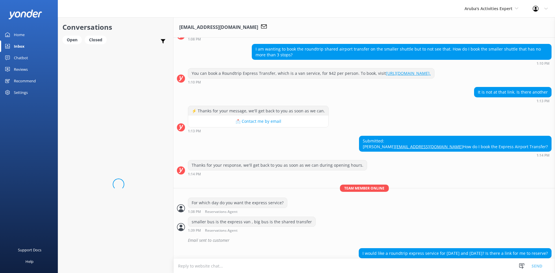
scroll to position [75, 0]
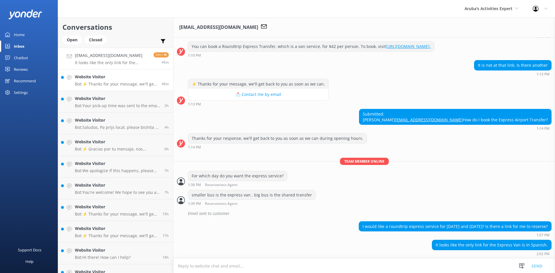
click at [101, 82] on p "Bot: ⚡ Thanks for your message, we'll get back to you as soon as we can." at bounding box center [116, 83] width 82 height 5
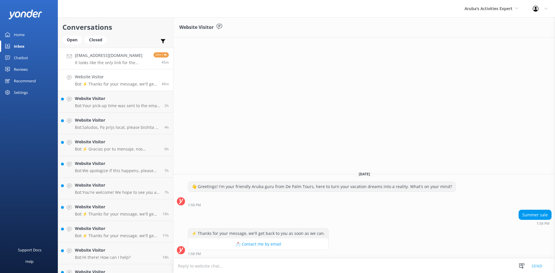
click at [122, 60] on p "It looks like the only link for the Express Van is in Spanish." at bounding box center [112, 62] width 74 height 5
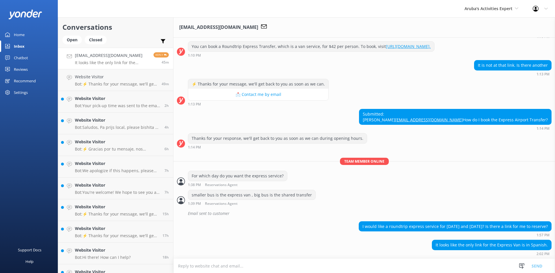
scroll to position [75, 0]
click at [227, 270] on textarea at bounding box center [363, 266] width 381 height 14
click at [218, 265] on textarea at bounding box center [363, 266] width 381 height 14
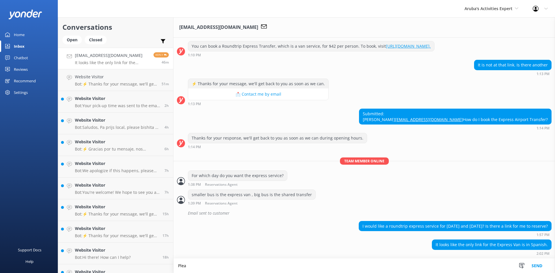
scroll to position [75, 0]
type textarea "Please be so kind to sent flight information time, departure date time for me t…"
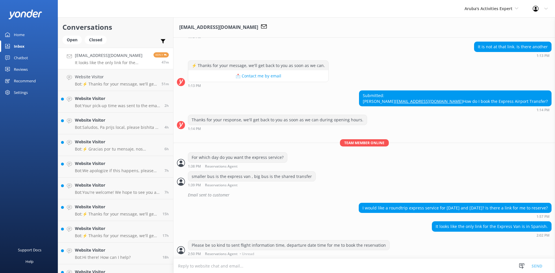
scroll to position [94, 0]
click at [90, 99] on h4 "Website Visitor" at bounding box center [117, 98] width 85 height 6
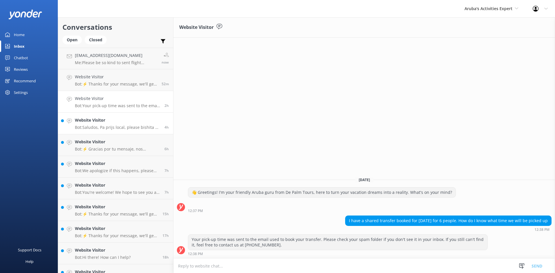
click at [90, 122] on h4 "Website Visitor" at bounding box center [117, 120] width 85 height 6
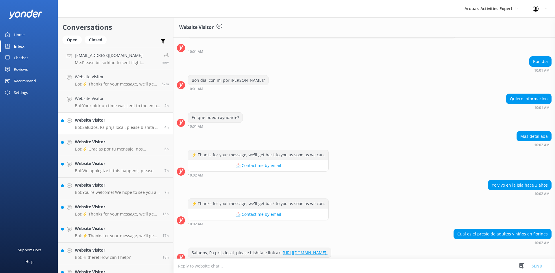
scroll to position [32, 0]
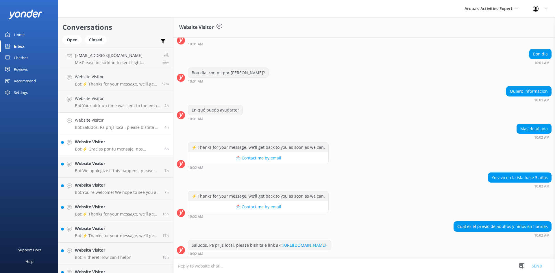
click at [120, 142] on h4 "Website Visitor" at bounding box center [117, 142] width 85 height 6
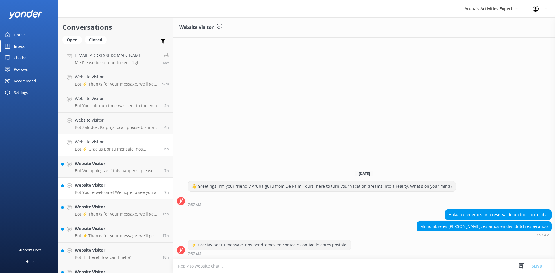
click at [97, 183] on h4 "Website Visitor" at bounding box center [117, 185] width 85 height 6
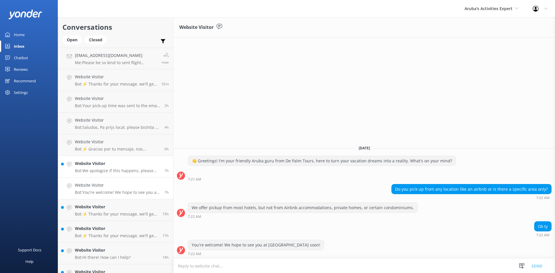
click at [107, 169] on p "Bot: We apologize if this happens, please call us at [PHONE_NUMBER] so we can a…" at bounding box center [117, 170] width 85 height 5
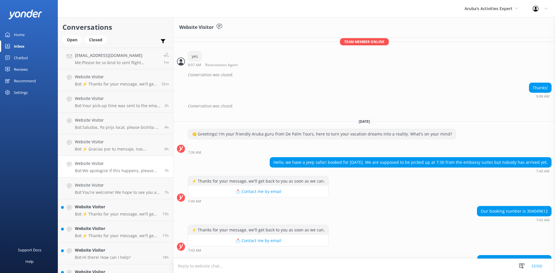
scroll to position [365, 0]
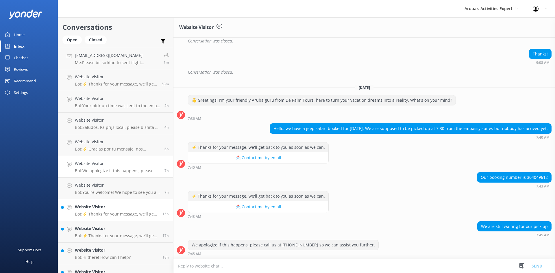
click at [100, 207] on h4 "Website Visitor" at bounding box center [116, 207] width 83 height 6
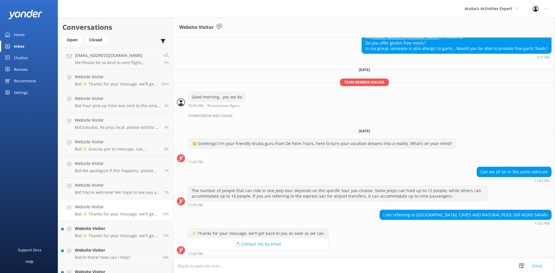
scroll to position [281, 0]
click at [105, 230] on h4 "Website Visitor" at bounding box center [116, 228] width 83 height 6
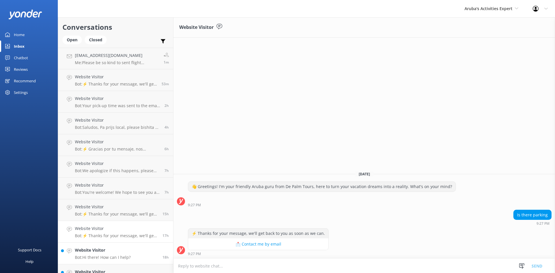
click at [115, 249] on h4 "Website Visitor" at bounding box center [103, 250] width 56 height 6
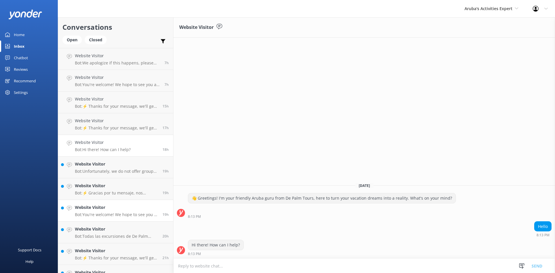
scroll to position [116, 0]
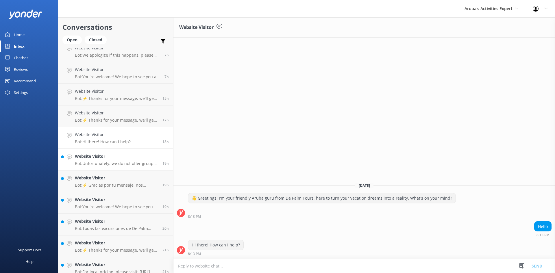
click at [117, 161] on p "Bot: Unfortunately, we do not offer group discounts for our transfer services. …" at bounding box center [116, 163] width 83 height 5
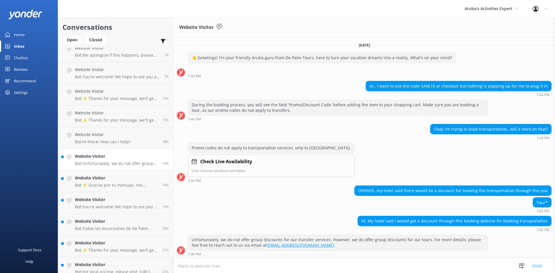
scroll to position [0, 0]
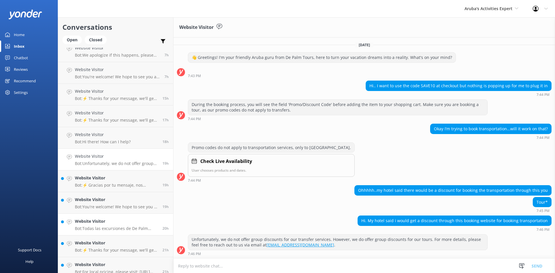
click at [105, 224] on h4 "Website Visitor" at bounding box center [116, 221] width 83 height 6
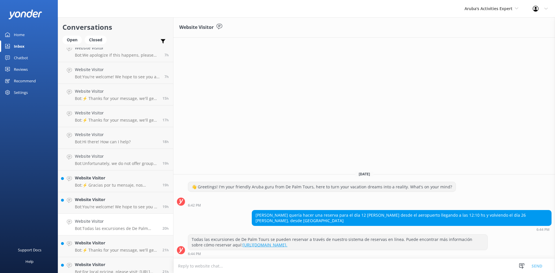
click at [94, 219] on h4 "Website Visitor" at bounding box center [116, 221] width 83 height 6
click at [98, 205] on p "Bot: You're welcome! We hope to see you at [GEOGRAPHIC_DATA] soon!" at bounding box center [116, 206] width 83 height 5
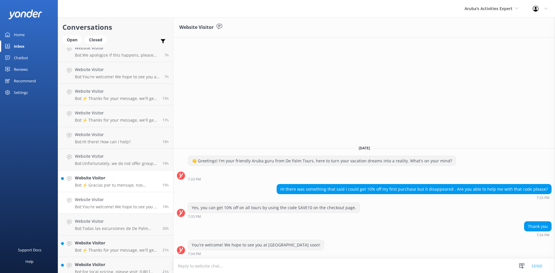
click at [103, 180] on h4 "Website Visitor" at bounding box center [116, 178] width 83 height 6
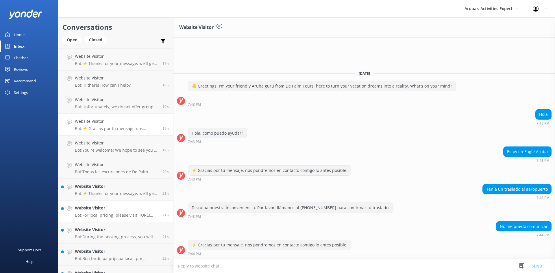
scroll to position [173, 0]
click at [111, 187] on h4 "Website Visitor" at bounding box center [116, 185] width 83 height 6
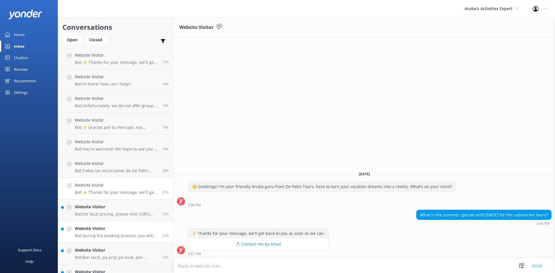
click at [107, 226] on h4 "Website Visitor" at bounding box center [116, 228] width 83 height 6
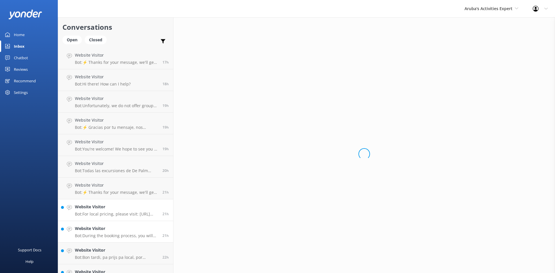
click at [107, 215] on p "Bot: For local pricing, please visit: [URL][DOMAIN_NAME]." at bounding box center [116, 213] width 83 height 5
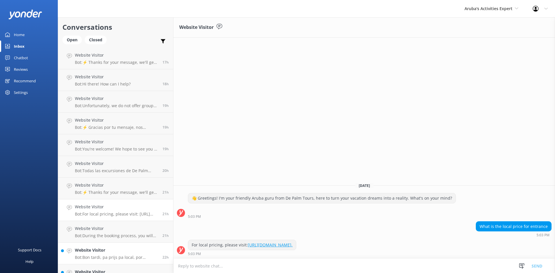
click at [88, 248] on h4 "Website Visitor" at bounding box center [116, 250] width 83 height 6
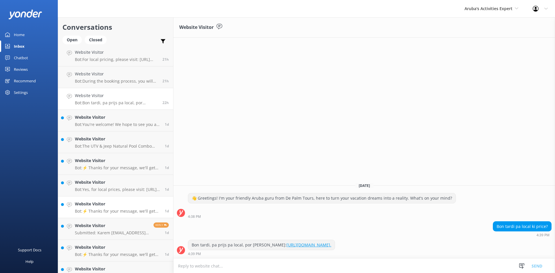
scroll to position [318, 0]
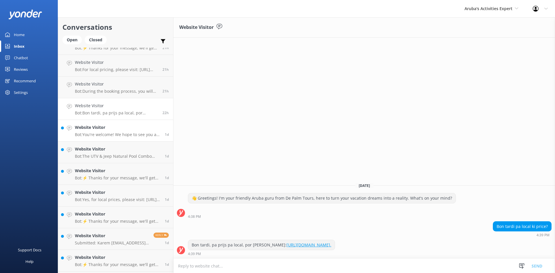
click at [89, 127] on h4 "Website Visitor" at bounding box center [118, 127] width 86 height 6
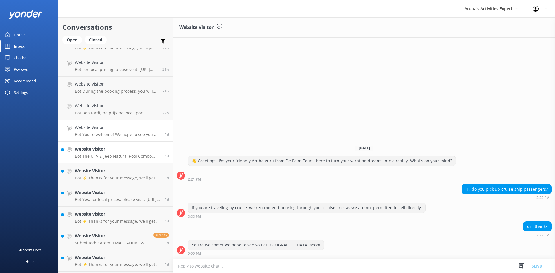
click at [101, 156] on p "Bot: The UTV & Jeep Natural Pool Combo Tour is priced from $269 per vehicle, wh…" at bounding box center [118, 156] width 86 height 5
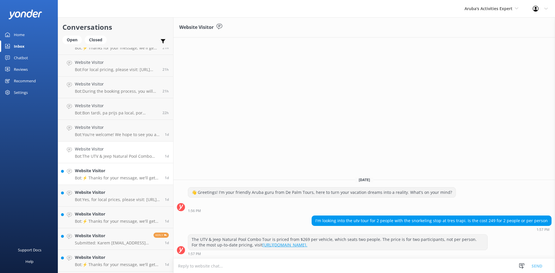
click at [94, 174] on div "Website Visitor Bot: ⚡ Thanks for your message, we'll get back to you as soon a…" at bounding box center [118, 174] width 86 height 13
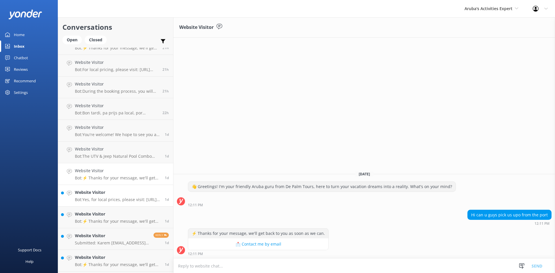
click at [97, 199] on p "Bot: Yes, for local prices, please visit: [URL][DOMAIN_NAME]." at bounding box center [118, 199] width 86 height 5
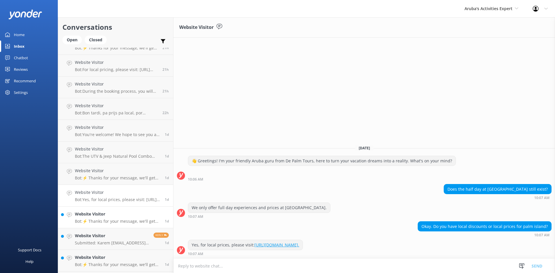
click at [85, 215] on h4 "Website Visitor" at bounding box center [118, 214] width 86 height 6
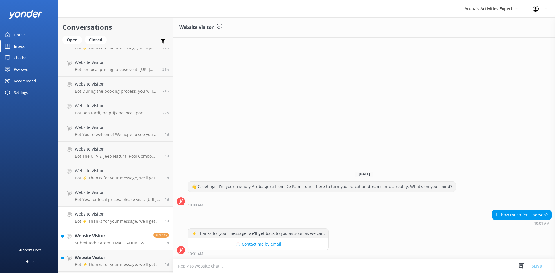
click at [89, 235] on h4 "Website Visitor" at bounding box center [112, 236] width 74 height 6
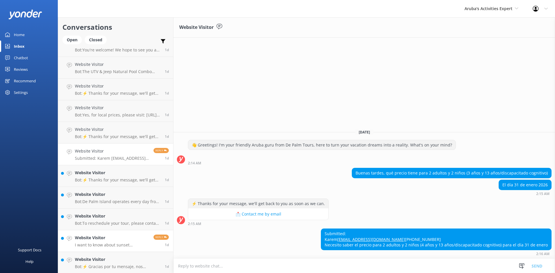
scroll to position [404, 0]
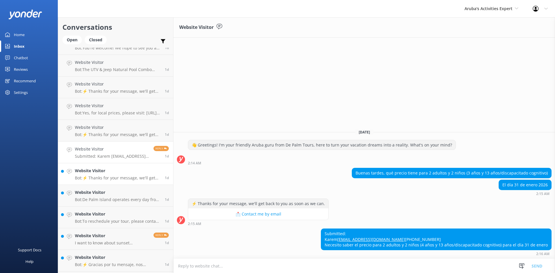
click at [102, 175] on p "Bot: ⚡ Thanks for your message, we'll get back to you as soon as we can." at bounding box center [118, 177] width 86 height 5
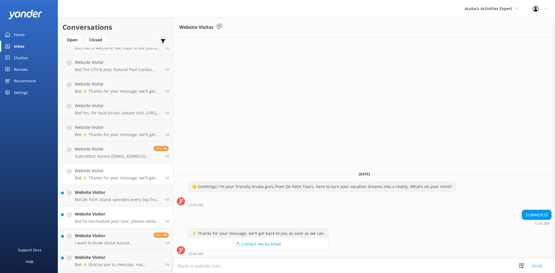
click at [106, 208] on link "Website Visitor Bot: To reschedule your tour, please contact us at [PHONE_NUMBE…" at bounding box center [115, 218] width 115 height 22
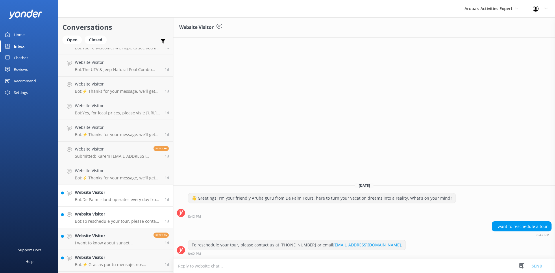
click at [106, 200] on p "Bot: [GEOGRAPHIC_DATA] operates every day from 10:00 am to 5:00 pm." at bounding box center [118, 199] width 86 height 5
click at [96, 217] on h4 "Website Visitor" at bounding box center [118, 214] width 86 height 6
click at [96, 245] on p "I want to know about sunset catamaran please" at bounding box center [112, 242] width 74 height 5
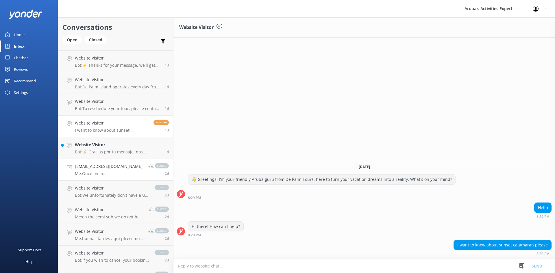
scroll to position [520, 0]
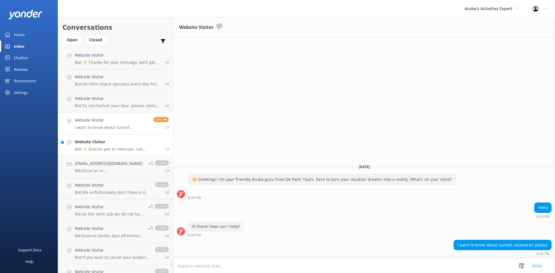
click at [99, 149] on p "Bot: ⚡ Gracias por tu mensaje, nos pondremos en contacto contigo lo antes posib…" at bounding box center [118, 148] width 86 height 5
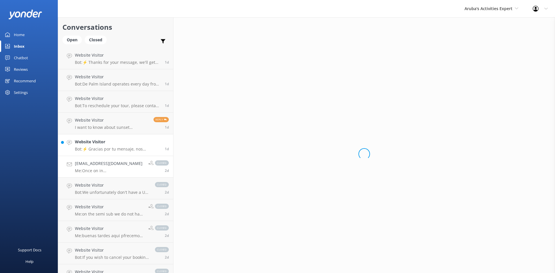
click at [103, 170] on p "Me: Once on in [GEOGRAPHIC_DATA] you will get a yellow ticket from the bus driv…" at bounding box center [109, 170] width 69 height 5
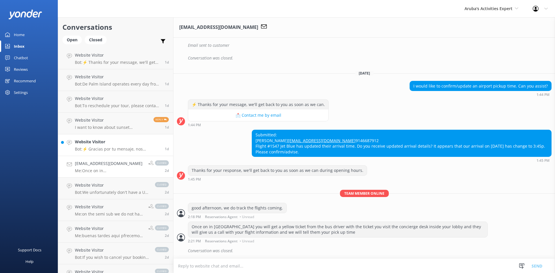
scroll to position [209, 0]
click at [101, 147] on p "Bot: ⚡ Gracias por tu mensaje, nos pondremos en contacto contigo lo antes posib…" at bounding box center [118, 148] width 86 height 5
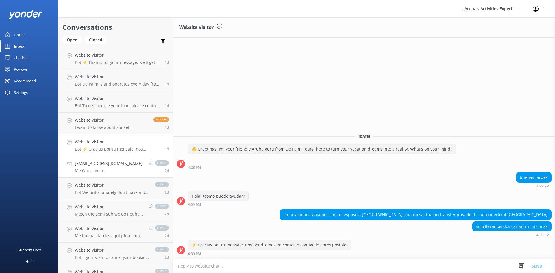
click at [99, 166] on h4 "[EMAIL_ADDRESS][DOMAIN_NAME]" at bounding box center [109, 163] width 69 height 6
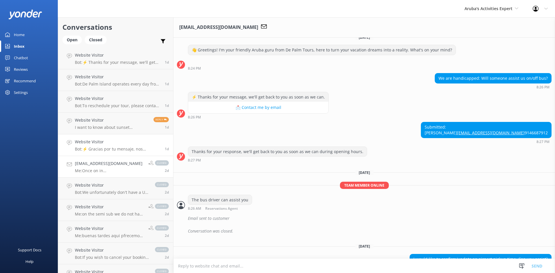
click at [101, 146] on div "Website Visitor Bot: ⚡ Gracias por tu mensaje, nos pondremos en contacto contig…" at bounding box center [118, 145] width 86 height 13
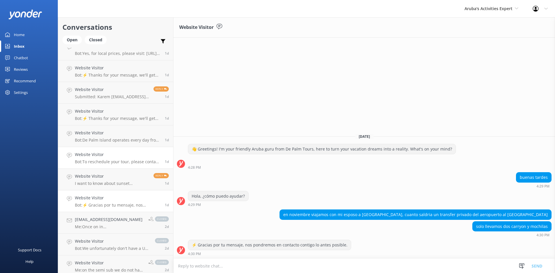
scroll to position [462, 0]
click at [115, 203] on div "Website Visitor Bot: ⚡ Gracias por tu mensaje, nos pondremos en contacto contig…" at bounding box center [118, 202] width 86 height 13
click at [115, 203] on h4 "Website Visitor" at bounding box center [118, 199] width 86 height 6
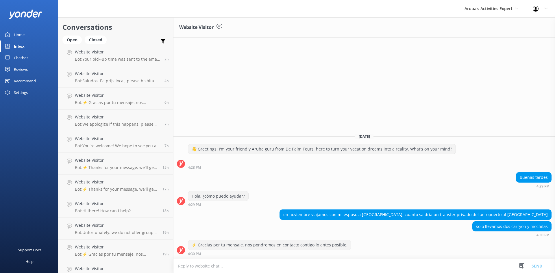
scroll to position [0, 0]
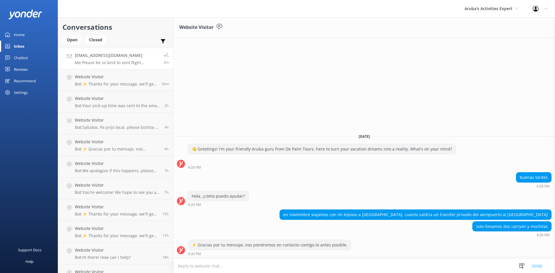
click at [95, 57] on h4 "[EMAIL_ADDRESS][DOMAIN_NAME]" at bounding box center [117, 55] width 84 height 6
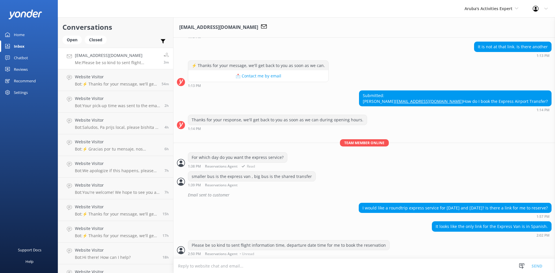
scroll to position [94, 0]
